Goal: Task Accomplishment & Management: Manage account settings

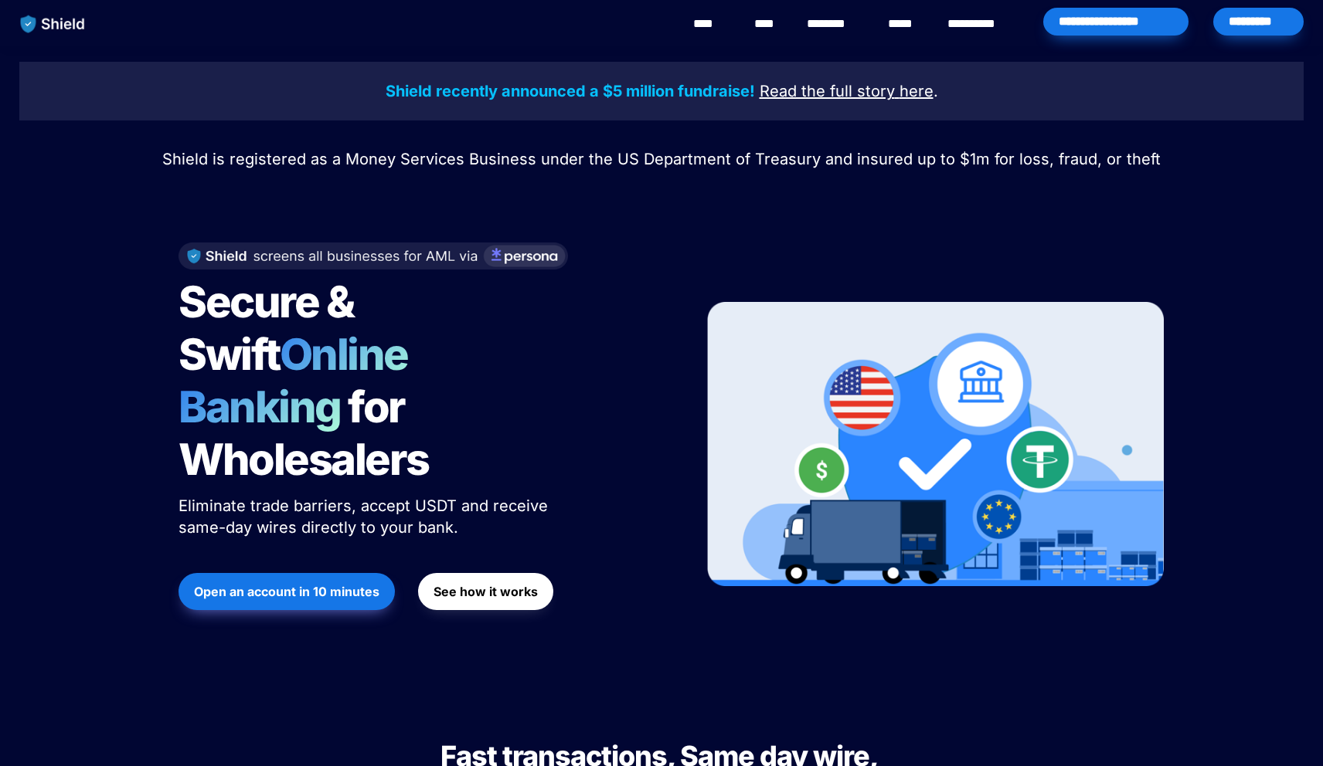
click at [1245, 30] on div "*********" at bounding box center [1258, 22] width 90 height 28
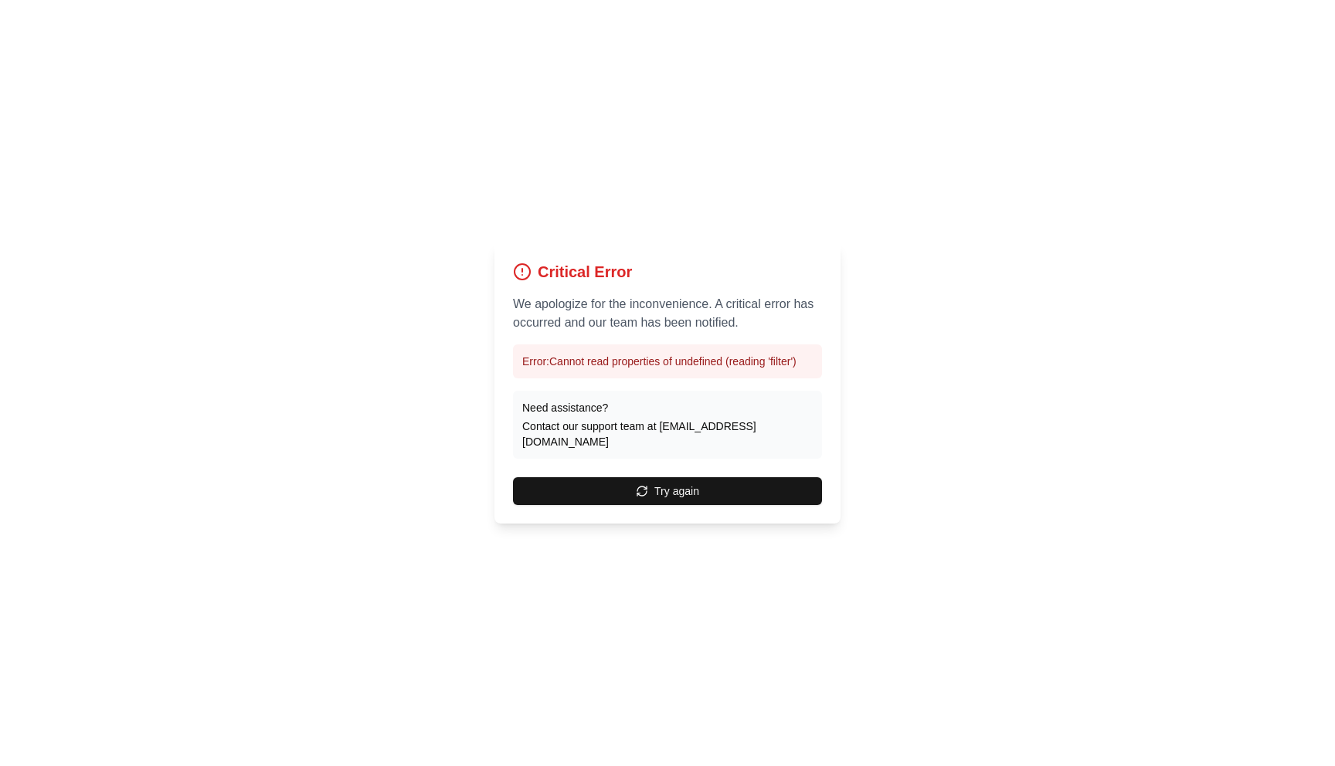
click at [614, 501] on div "Critical Error We apologize for the inconvenience. A critical error has occurre…" at bounding box center [667, 383] width 346 height 281
click at [614, 492] on button "Try again" at bounding box center [667, 491] width 309 height 28
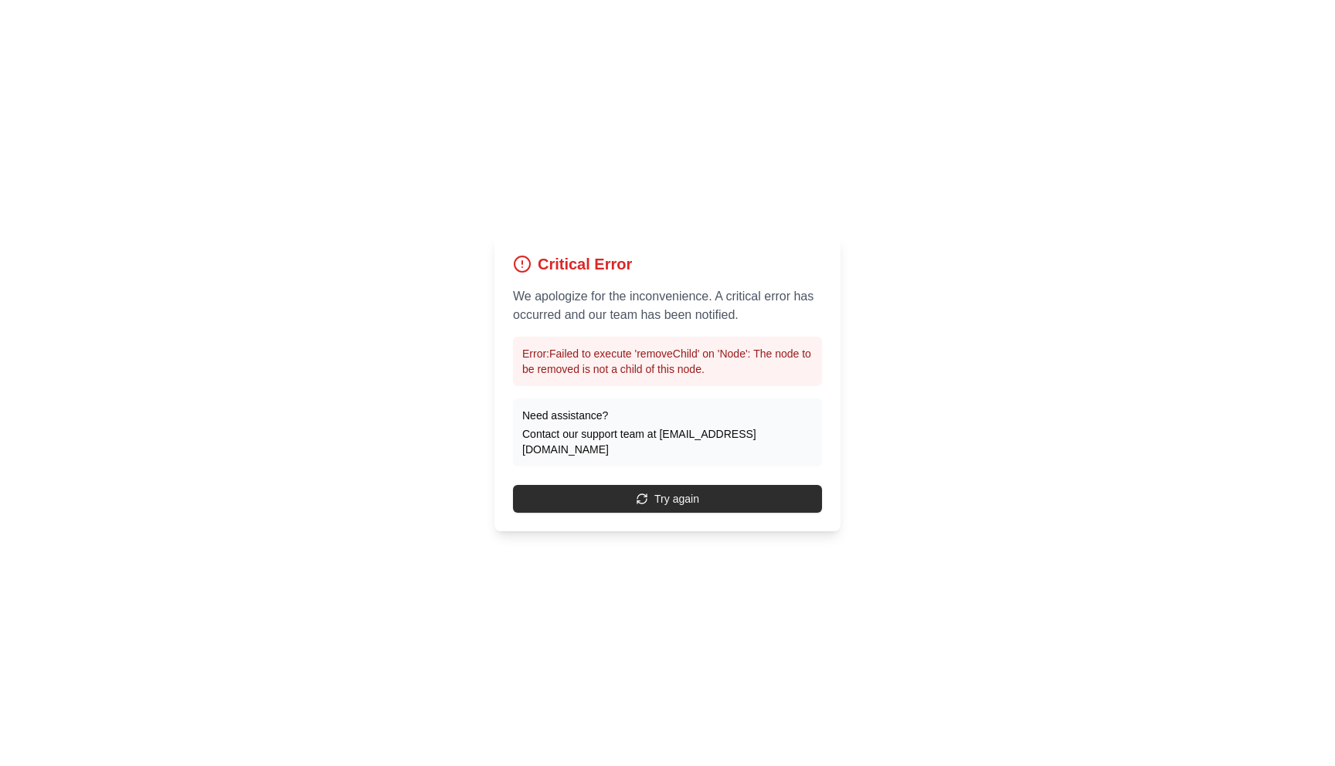
click at [614, 491] on button "Try again" at bounding box center [667, 499] width 309 height 28
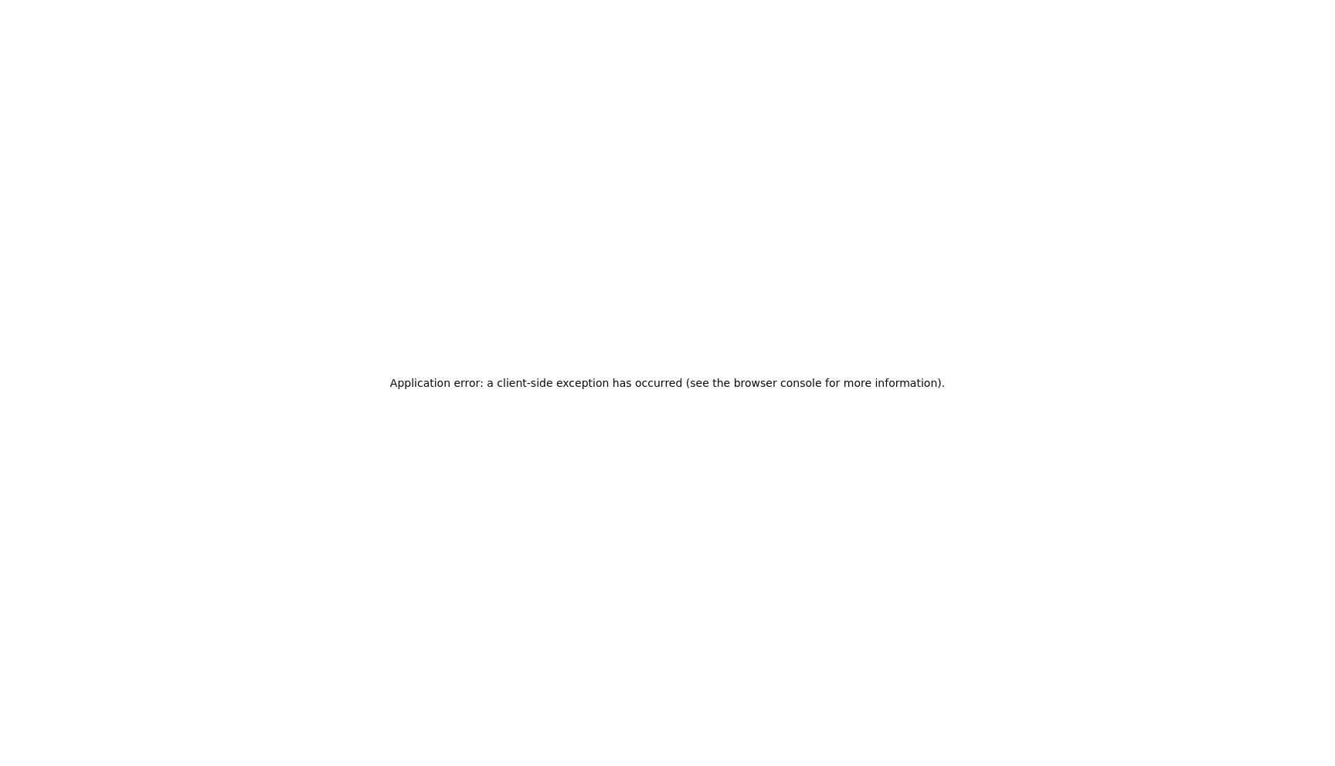
click at [80, 2] on div "Application error: a client-side exception has occurred (see the browser consol…" at bounding box center [667, 383] width 1335 height 766
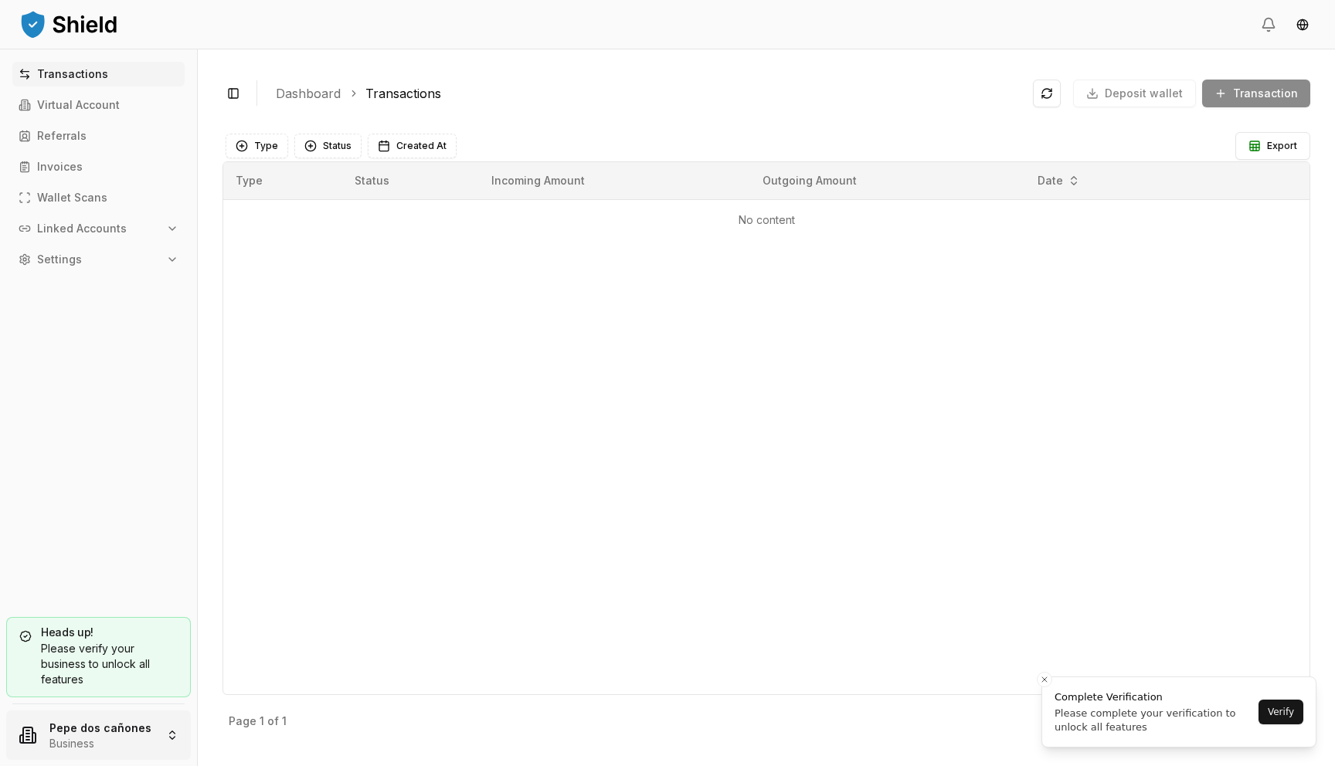
click at [100, 725] on html "Transactions Virtual Account Referrals Invoices Wallet Scans Linked Accounts Se…" at bounding box center [667, 383] width 1335 height 766
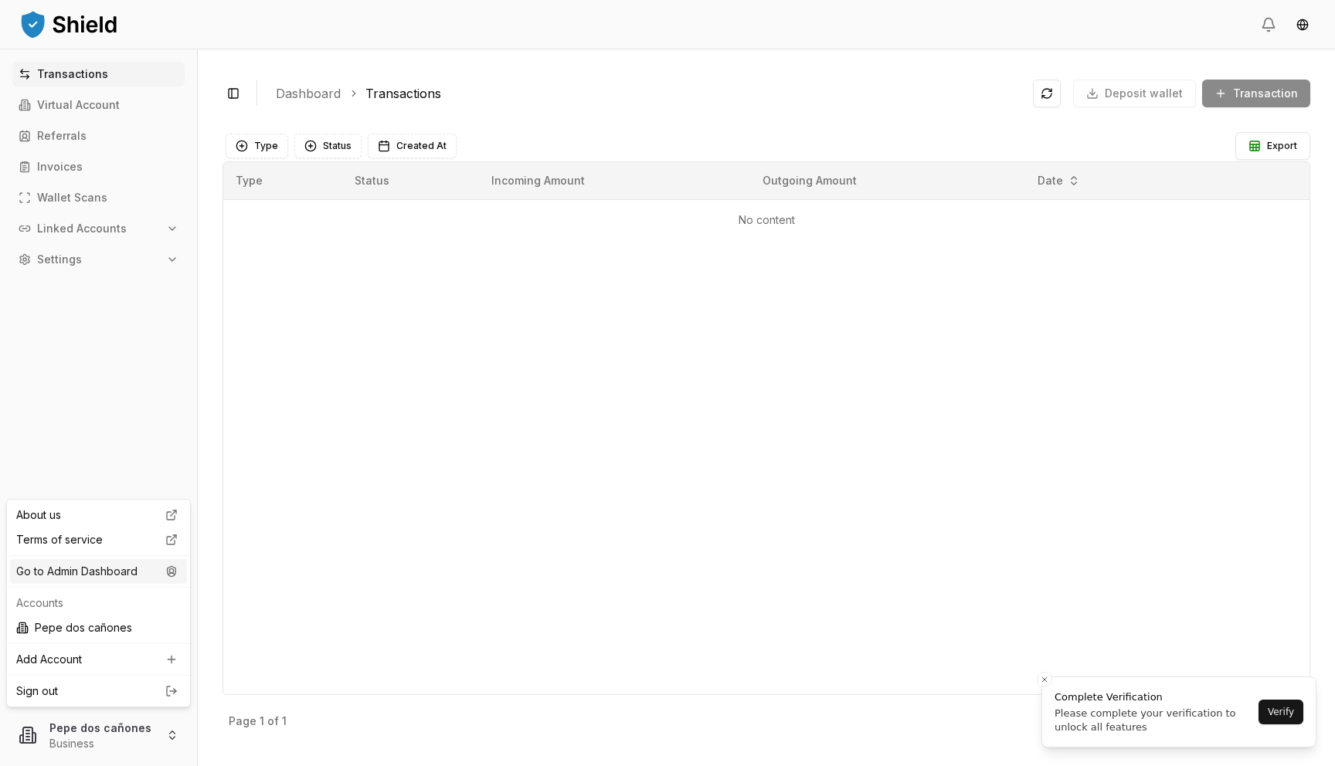
click at [148, 574] on div "Go to Admin Dashboard" at bounding box center [98, 571] width 177 height 25
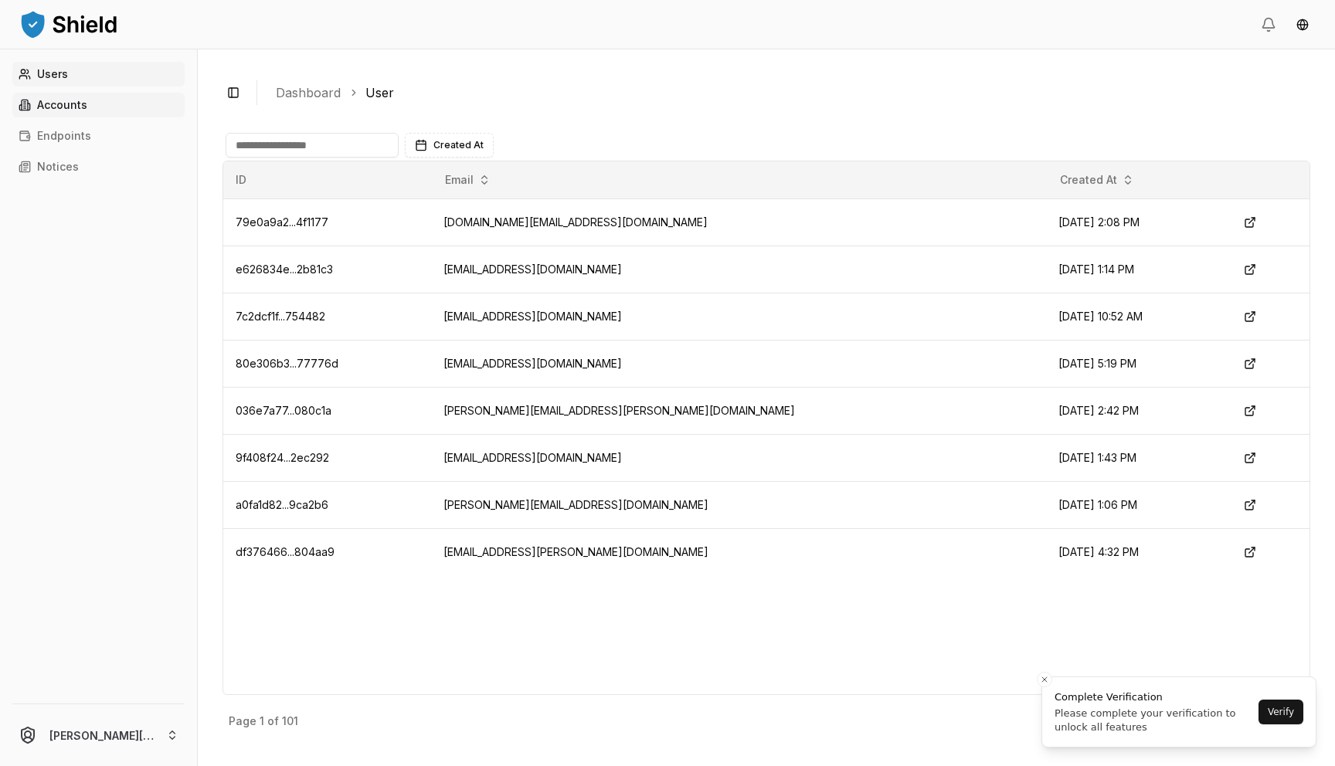
click at [119, 100] on link "Accounts" at bounding box center [98, 105] width 172 height 25
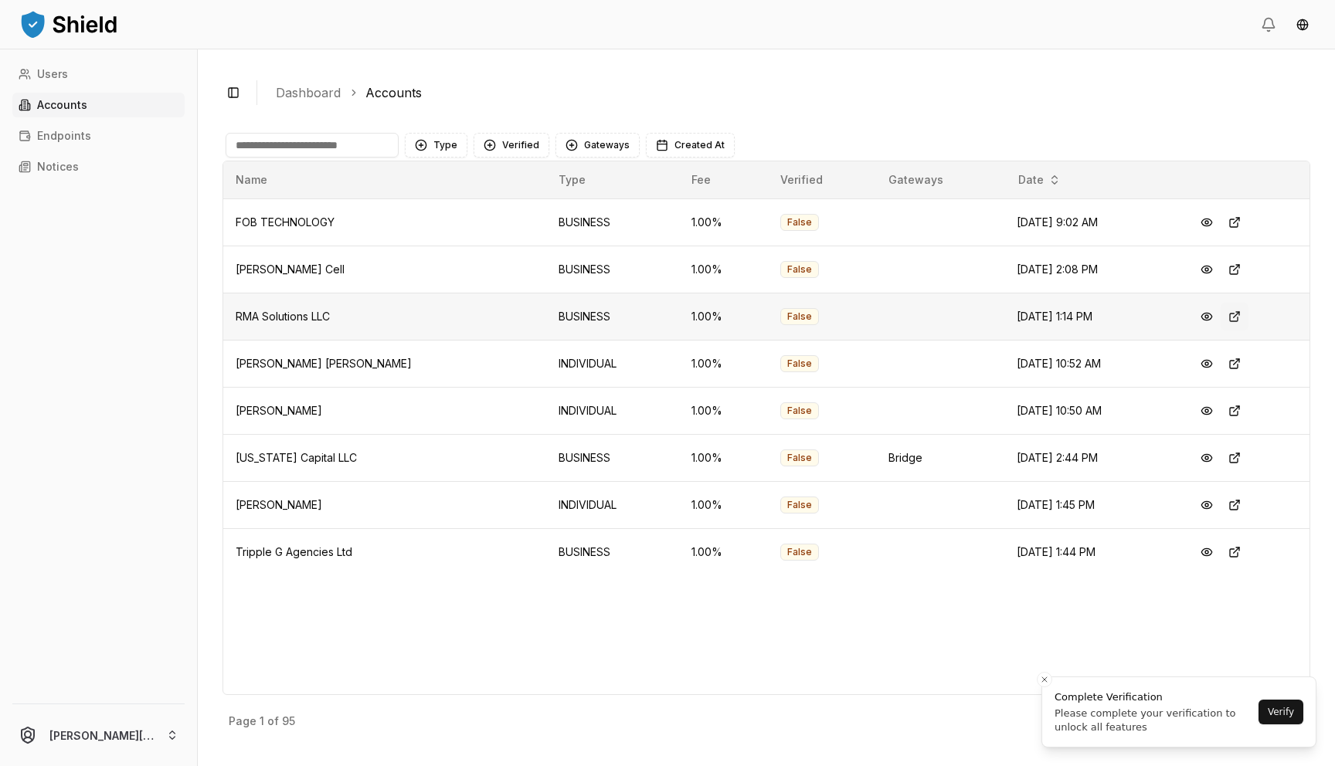
click at [1228, 318] on button at bounding box center [1235, 317] width 28 height 28
click at [1228, 226] on button at bounding box center [1235, 223] width 28 height 28
click at [1225, 262] on button at bounding box center [1235, 270] width 28 height 28
click at [1234, 555] on button at bounding box center [1235, 552] width 28 height 28
